Goal: Information Seeking & Learning: Learn about a topic

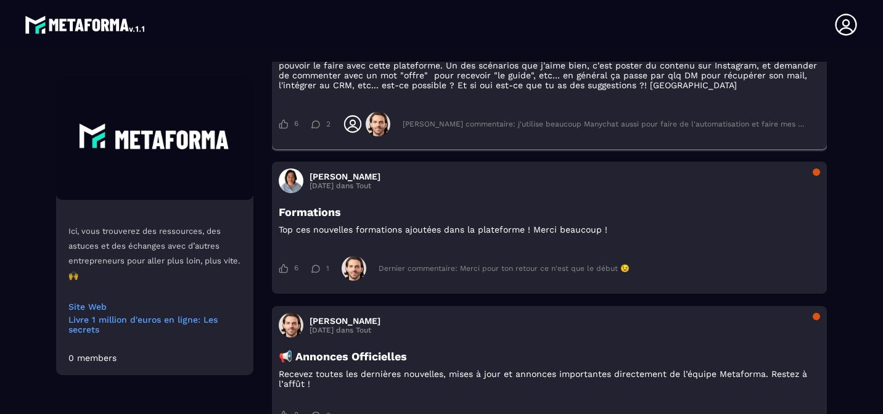
scroll to position [3154, 0]
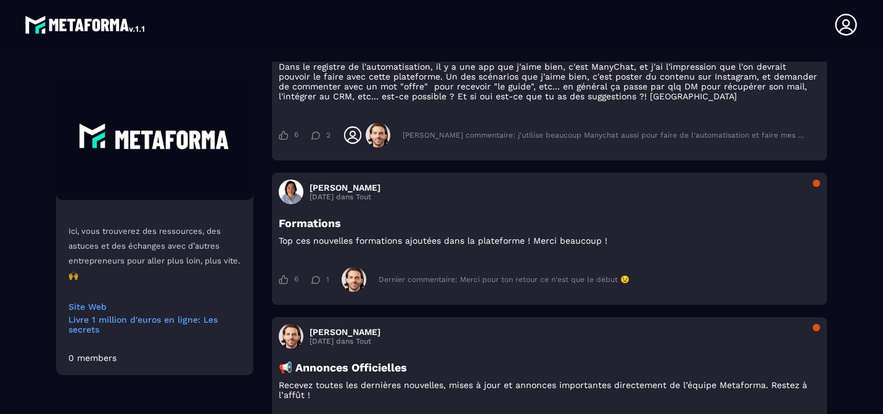
click at [70, 27] on img at bounding box center [86, 24] width 122 height 25
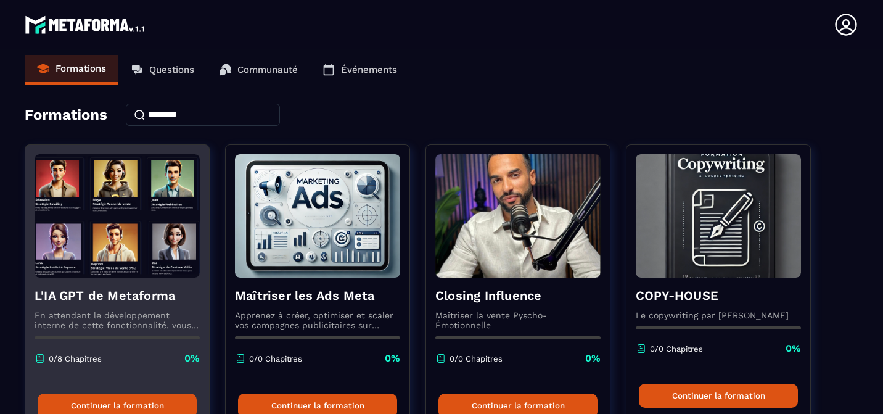
scroll to position [10, 0]
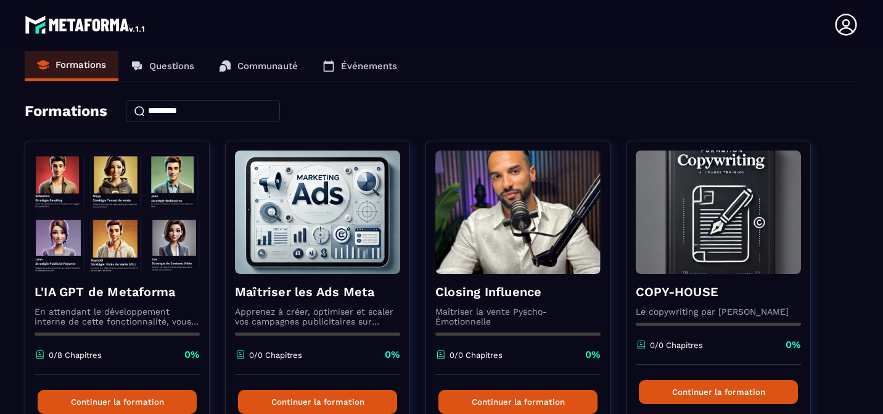
click at [193, 70] on p "Questions" at bounding box center [171, 65] width 45 height 11
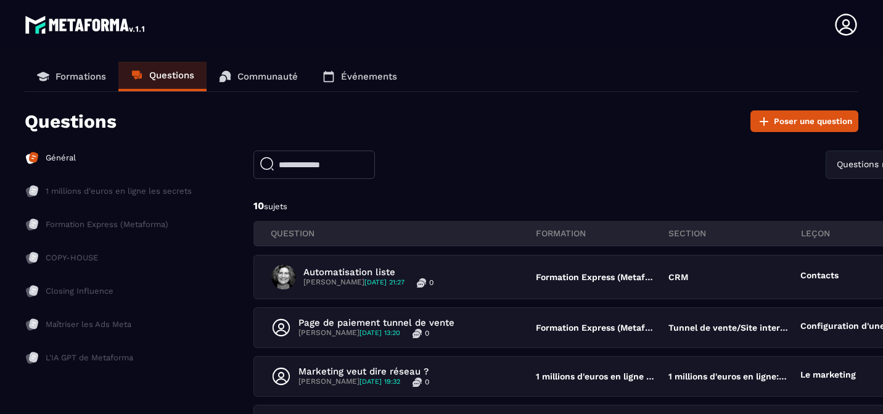
click at [282, 80] on p "Communauté" at bounding box center [267, 76] width 60 height 11
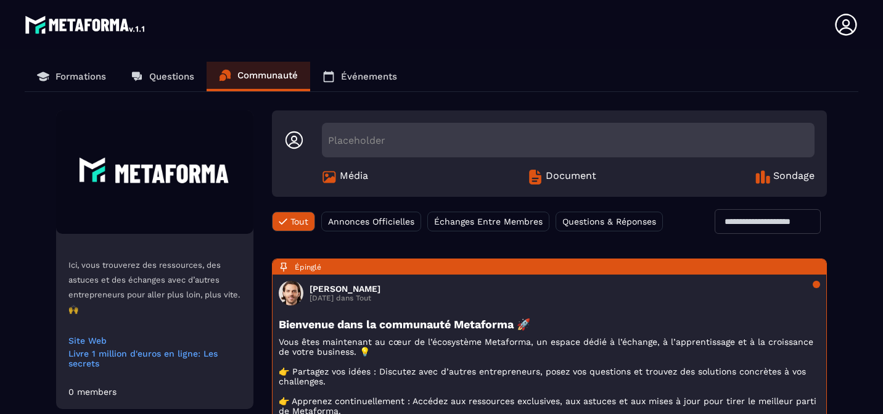
click at [337, 74] on link "Événements" at bounding box center [359, 77] width 99 height 30
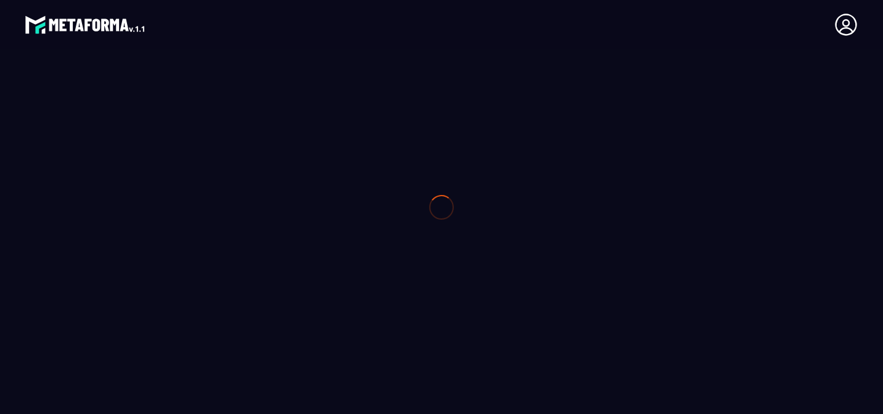
click at [843, 32] on div at bounding box center [441, 207] width 883 height 414
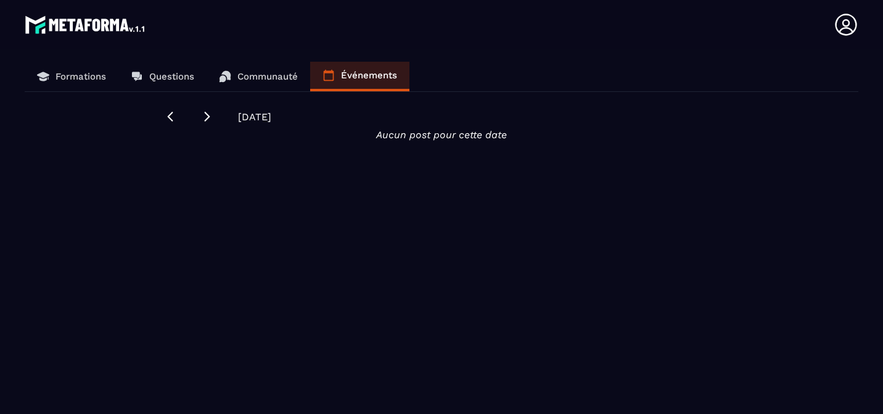
click at [78, 83] on link "Formations" at bounding box center [72, 77] width 94 height 30
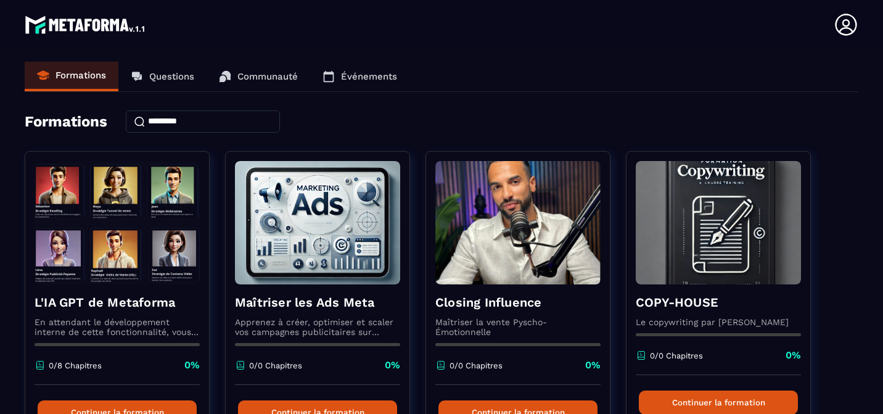
click at [179, 72] on p "Questions" at bounding box center [171, 76] width 45 height 11
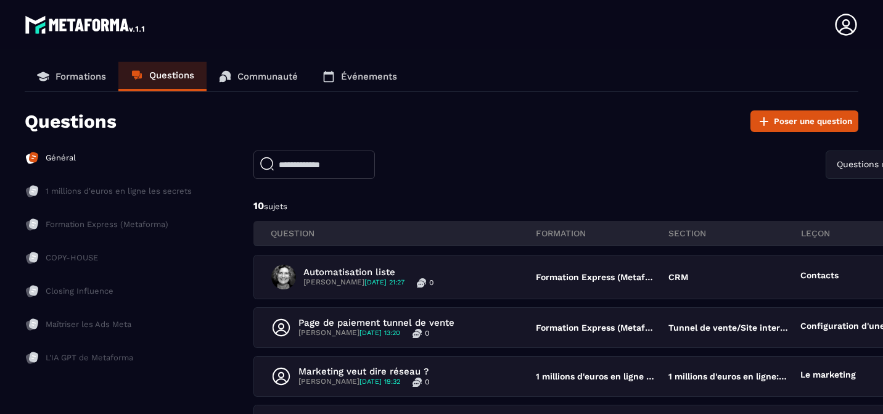
click at [274, 76] on p "Communauté" at bounding box center [267, 76] width 60 height 11
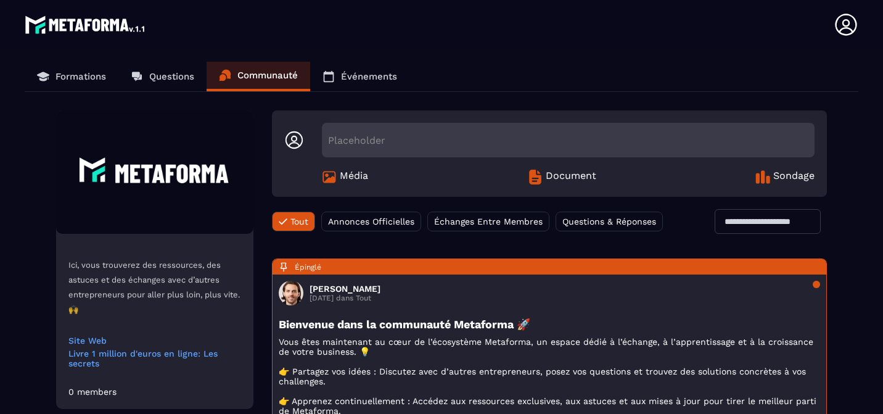
click at [385, 76] on p "Événements" at bounding box center [369, 76] width 56 height 11
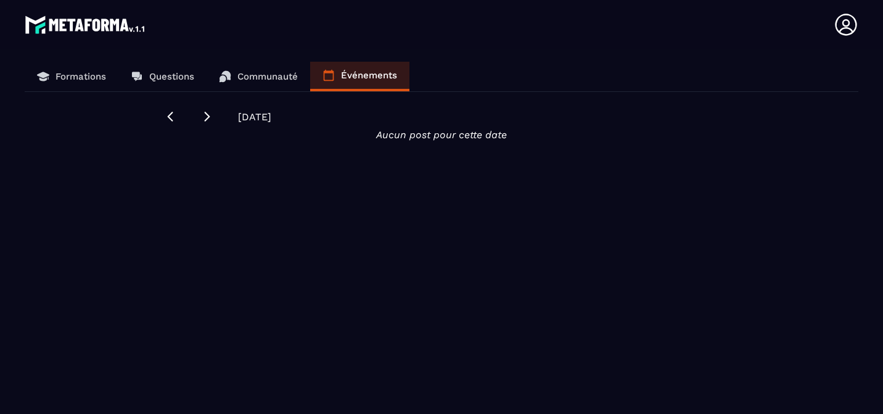
click at [57, 74] on p "Formations" at bounding box center [81, 76] width 51 height 11
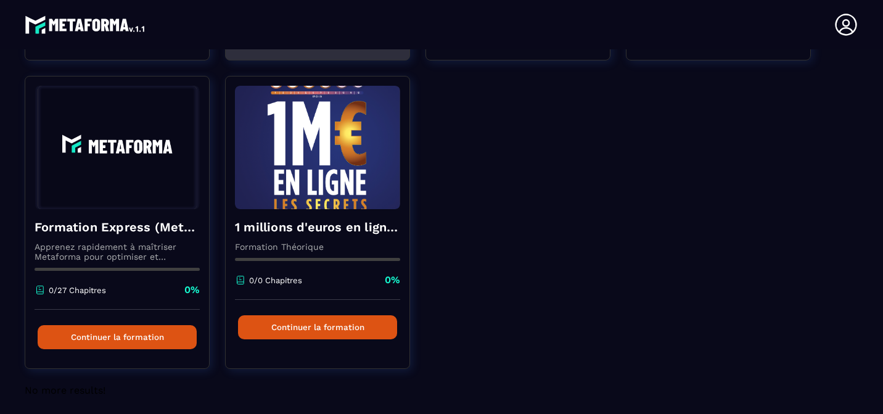
scroll to position [385, 0]
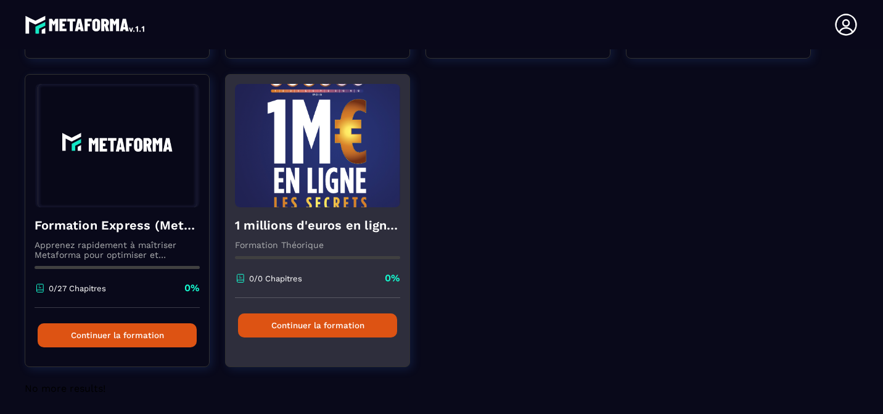
click at [319, 211] on div "1 millions d'euros en ligne les secrets Formation Théorique 0/0 Chapitres 0%" at bounding box center [318, 252] width 184 height 91
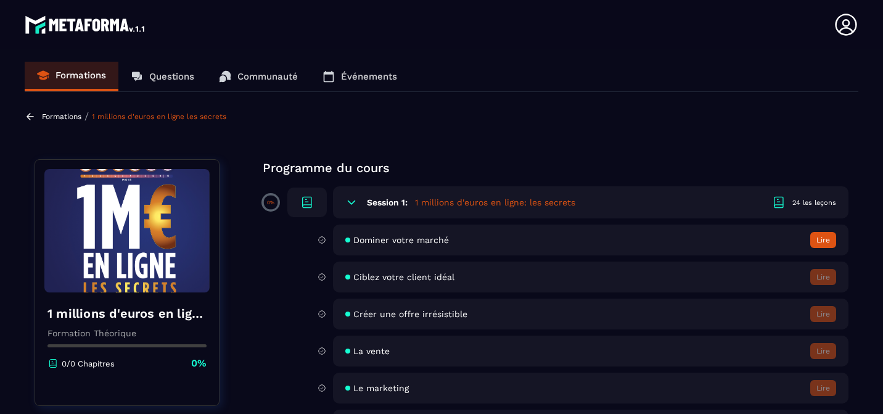
click at [406, 241] on span "Dominer votre marché" at bounding box center [401, 240] width 96 height 10
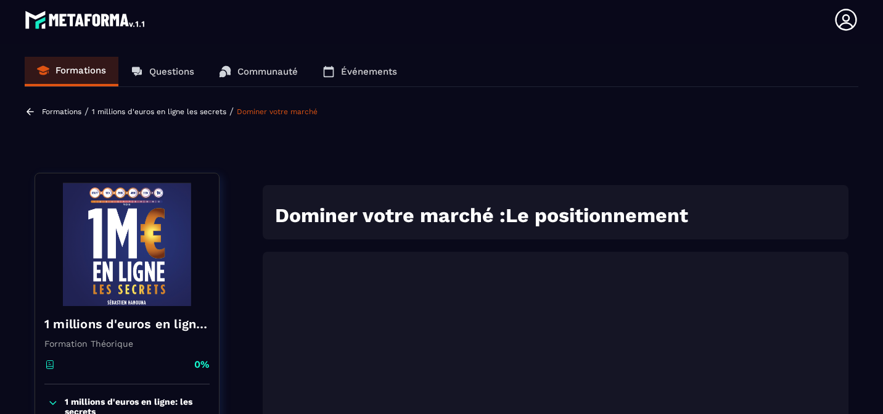
click at [83, 67] on p "Formations" at bounding box center [81, 70] width 51 height 11
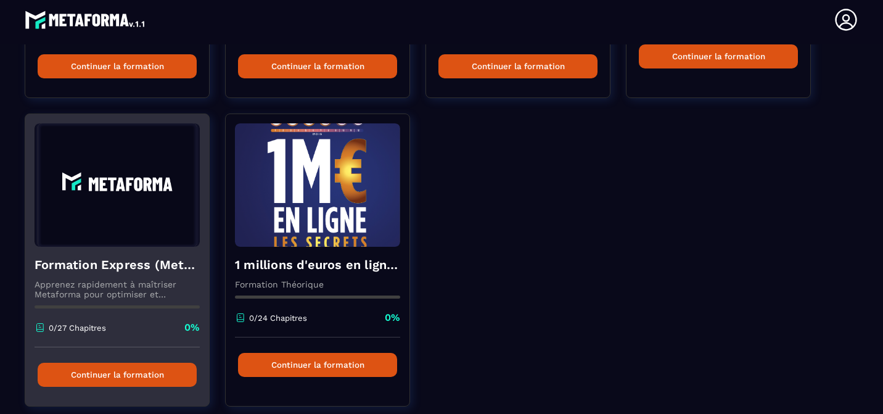
scroll to position [350, 0]
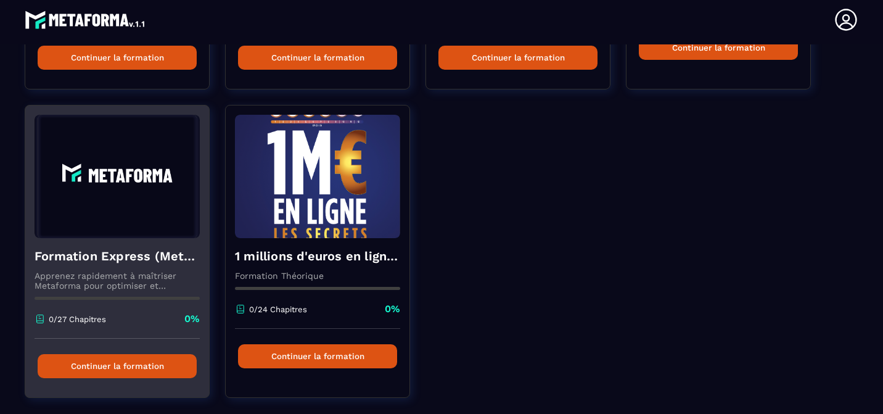
click at [142, 193] on img at bounding box center [117, 176] width 165 height 123
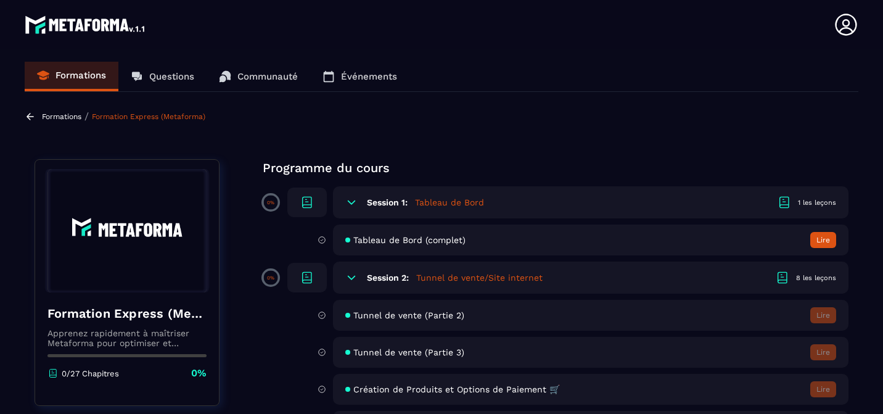
click at [458, 205] on h5 "Tableau de Bord" at bounding box center [449, 202] width 69 height 12
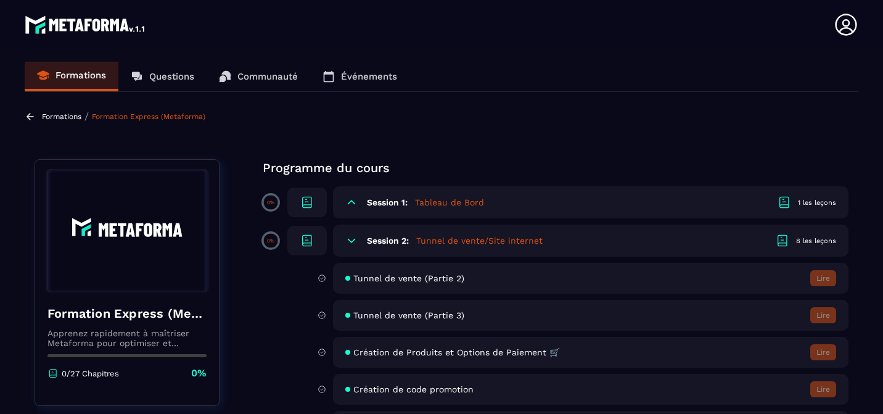
click at [458, 205] on h5 "Tableau de Bord" at bounding box center [449, 202] width 69 height 12
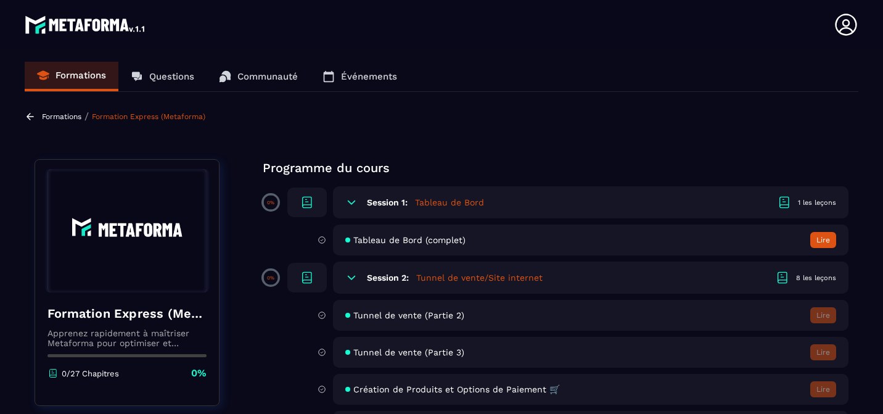
click at [408, 238] on span "Tableau de Bord (complet)" at bounding box center [409, 240] width 112 height 10
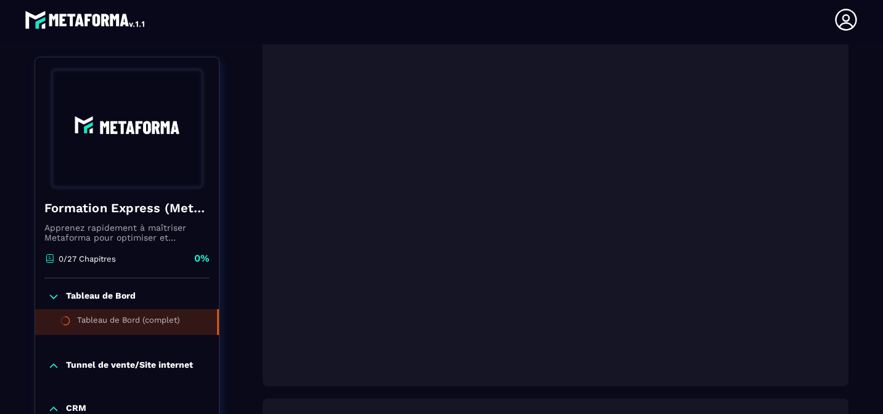
scroll to position [279, 0]
click at [848, 18] on icon at bounding box center [846, 19] width 25 height 25
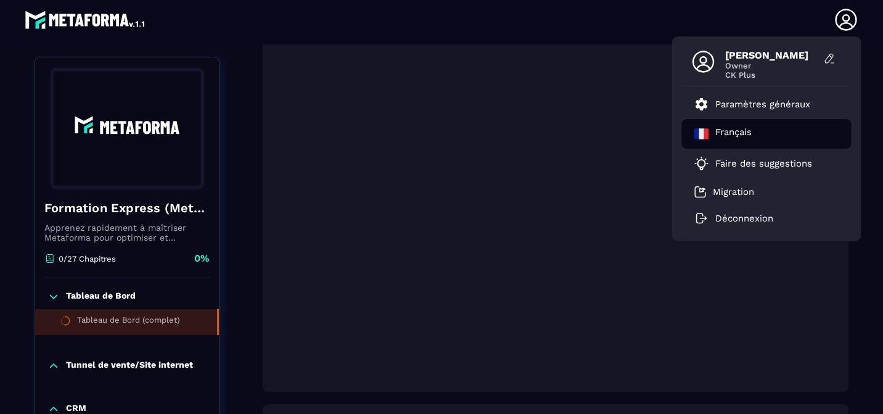
click at [740, 131] on p "Français" at bounding box center [733, 133] width 36 height 15
